Goal: Navigation & Orientation: Find specific page/section

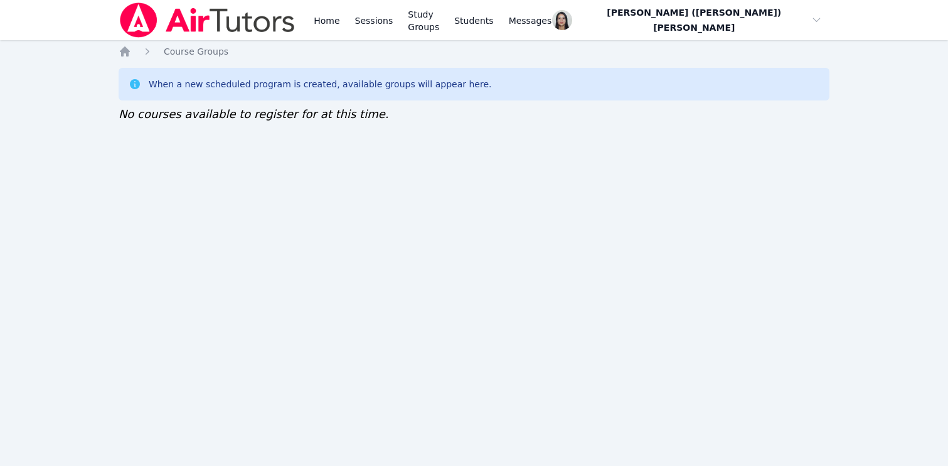
click at [315, 160] on div "Home Sessions Study Groups Students Messages Open user menu [PERSON_NAME] ([PER…" at bounding box center [474, 233] width 948 height 466
